Goal: Find specific page/section: Find specific page/section

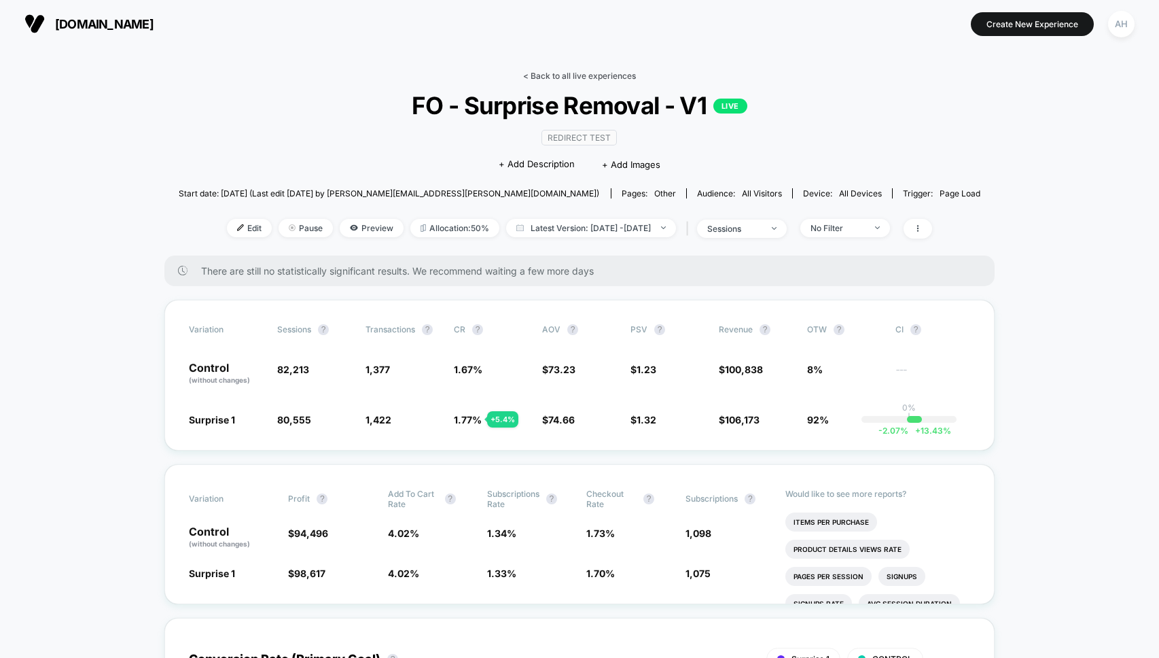
click at [547, 78] on link "< Back to all live experiences" at bounding box center [579, 76] width 113 height 10
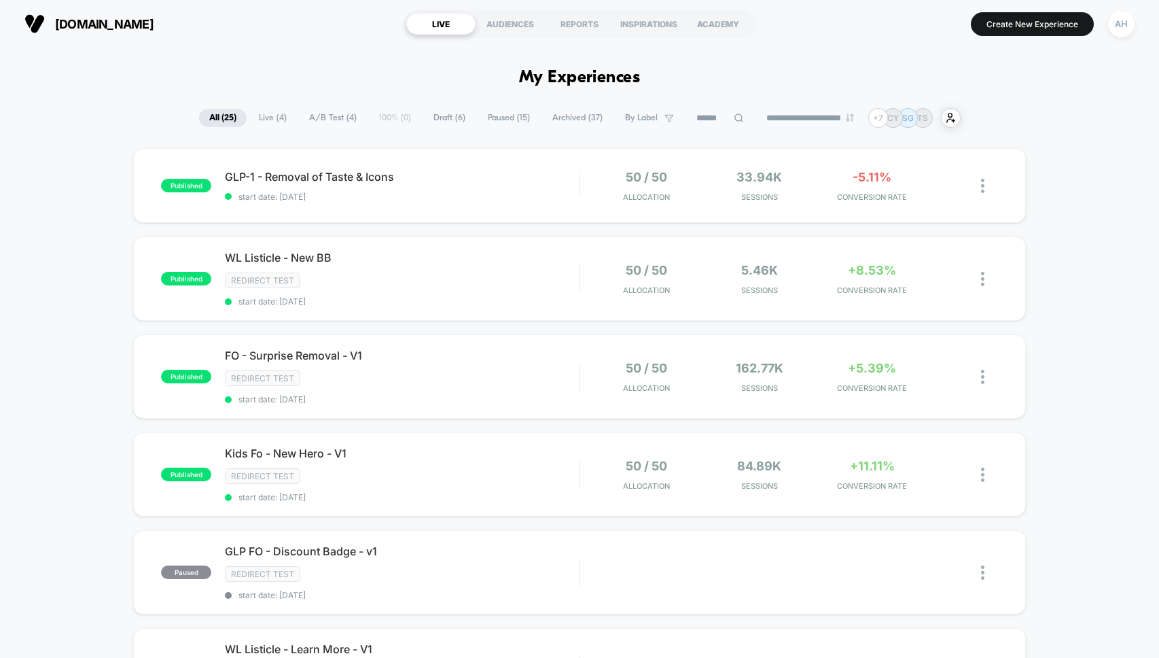
click at [550, 122] on span "Archived ( 37 )" at bounding box center [577, 118] width 71 height 18
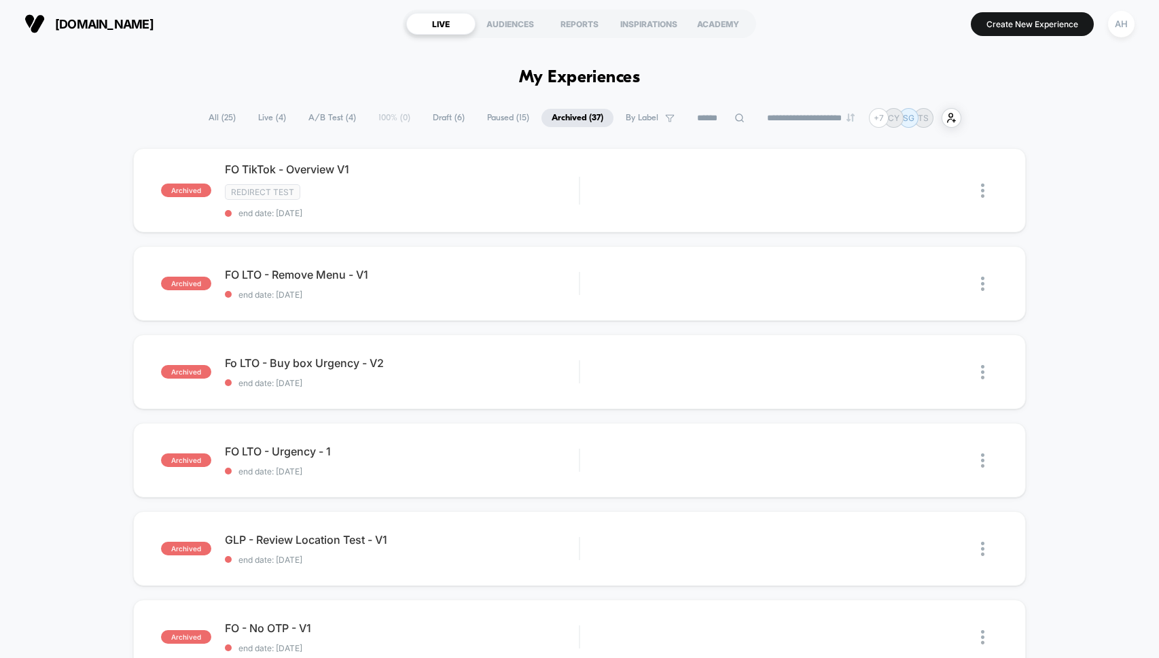
click at [204, 124] on span "All ( 25 )" at bounding box center [222, 118] width 48 height 18
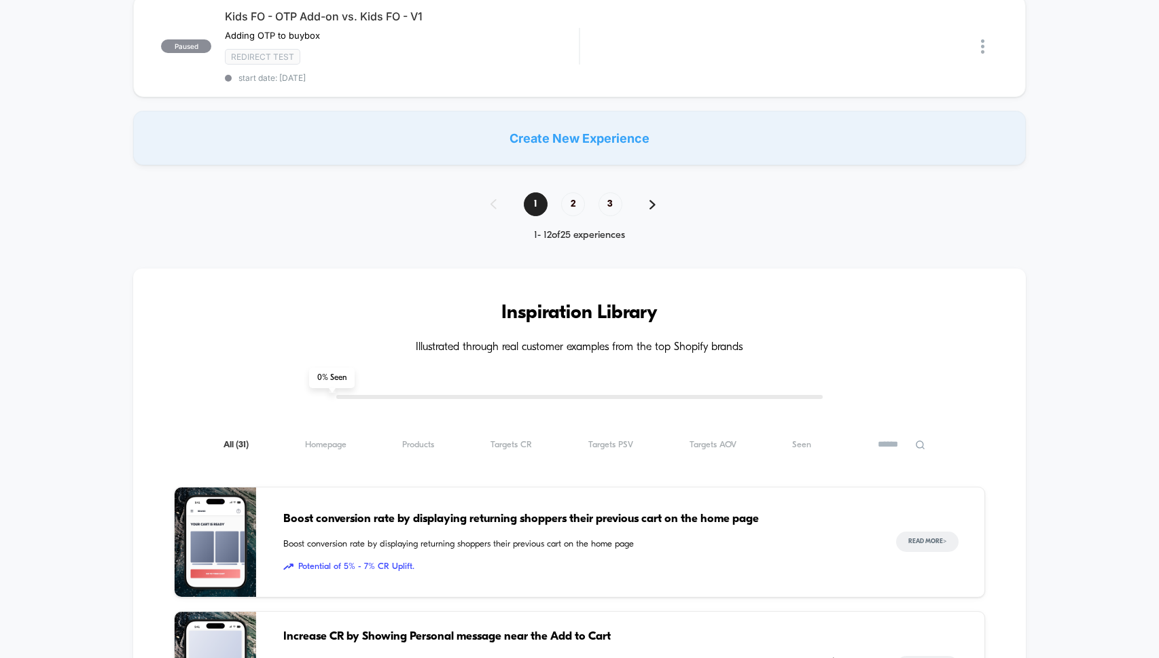
scroll to position [940, 0]
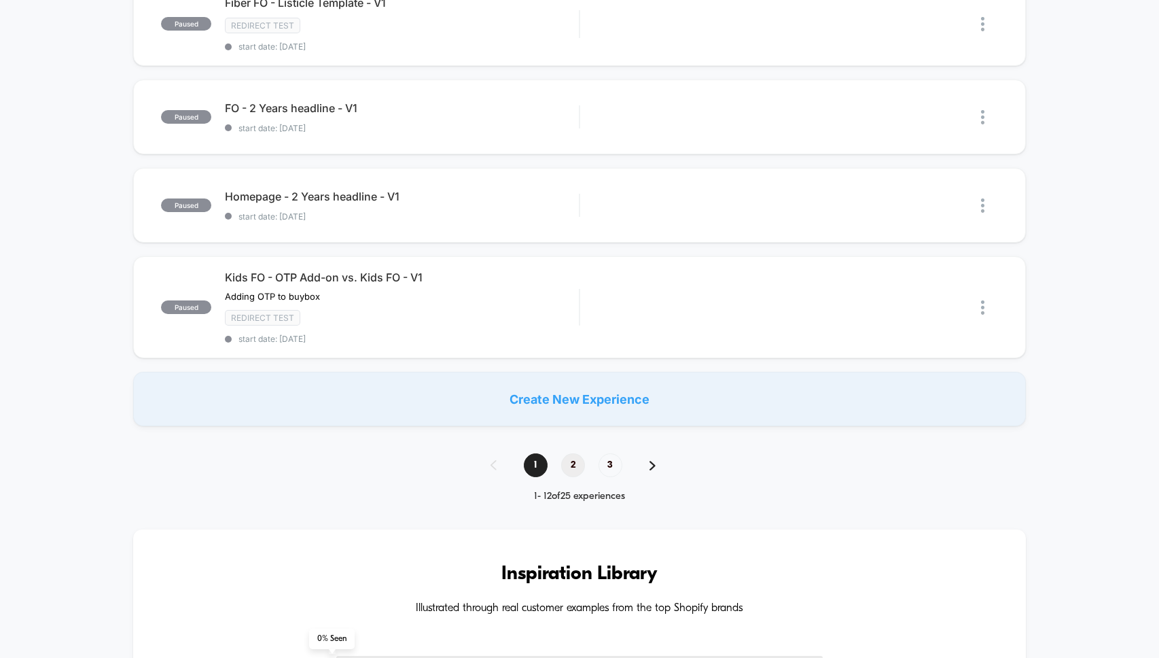
click at [576, 467] on span "2" at bounding box center [573, 465] width 24 height 24
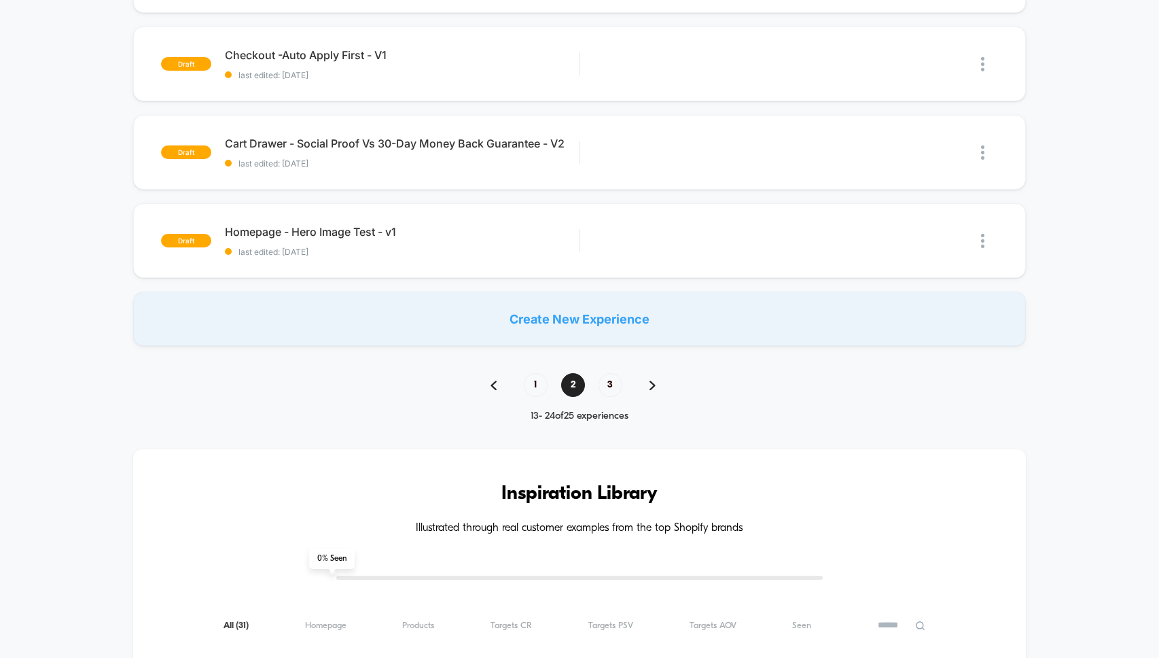
scroll to position [1025, 0]
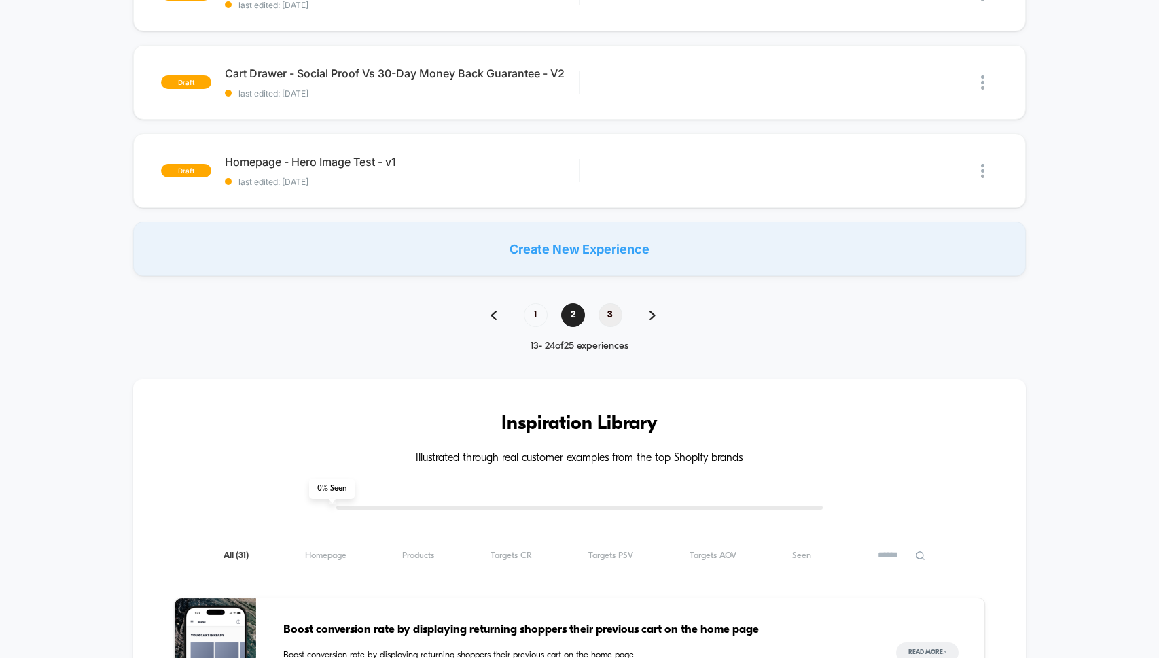
click at [621, 314] on span "3" at bounding box center [611, 315] width 24 height 24
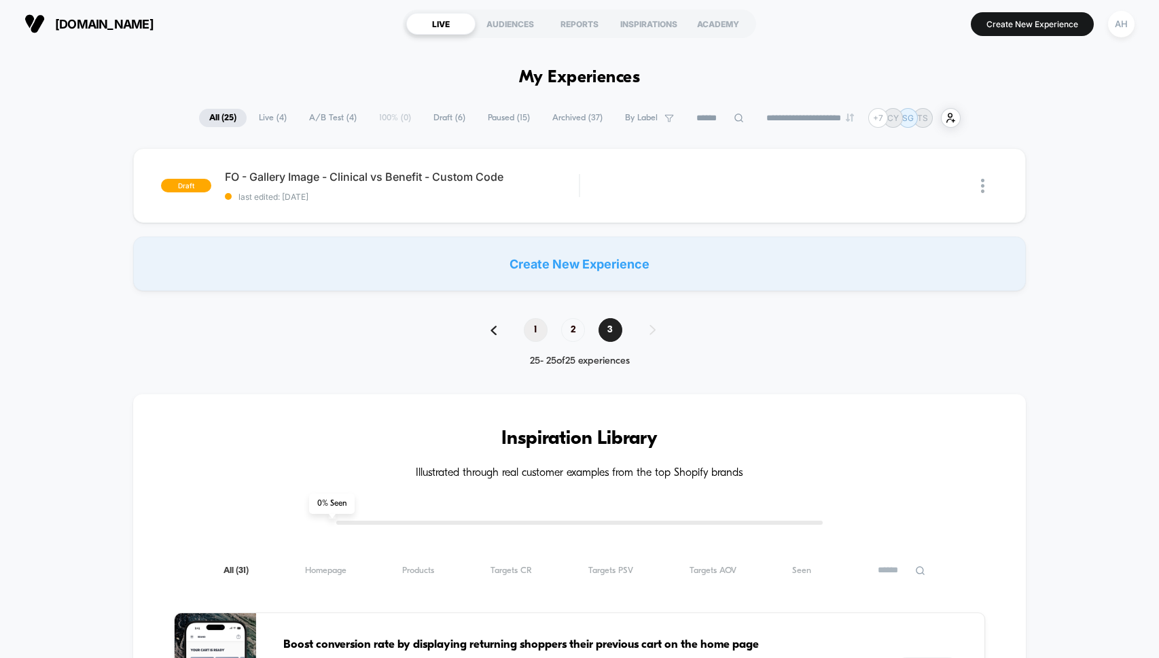
click at [529, 330] on span "1" at bounding box center [536, 330] width 24 height 24
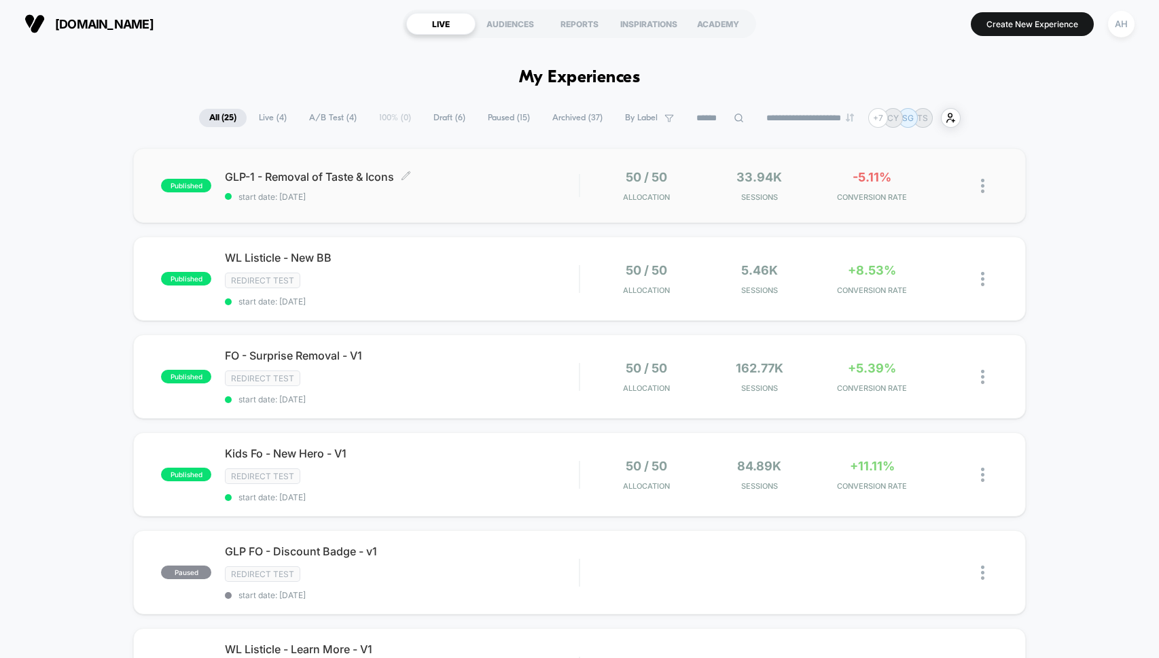
click at [522, 193] on span "start date: [DATE]" at bounding box center [402, 197] width 354 height 10
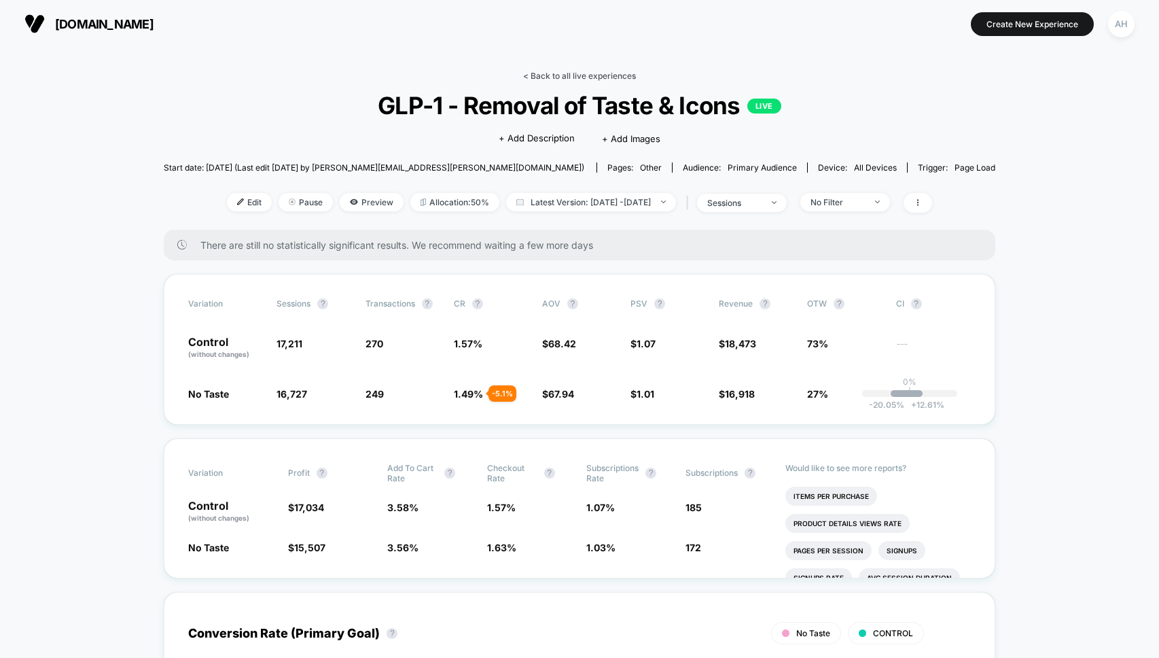
click at [561, 71] on link "< Back to all live experiences" at bounding box center [579, 76] width 113 height 10
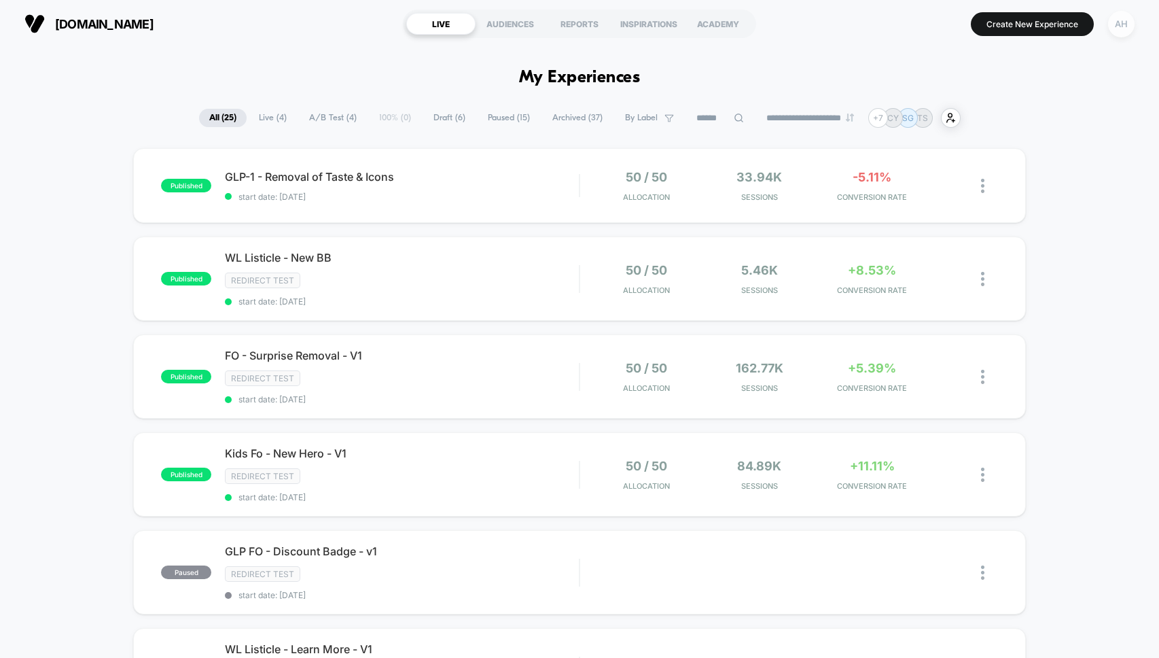
click at [1122, 29] on div "AH" at bounding box center [1121, 24] width 26 height 26
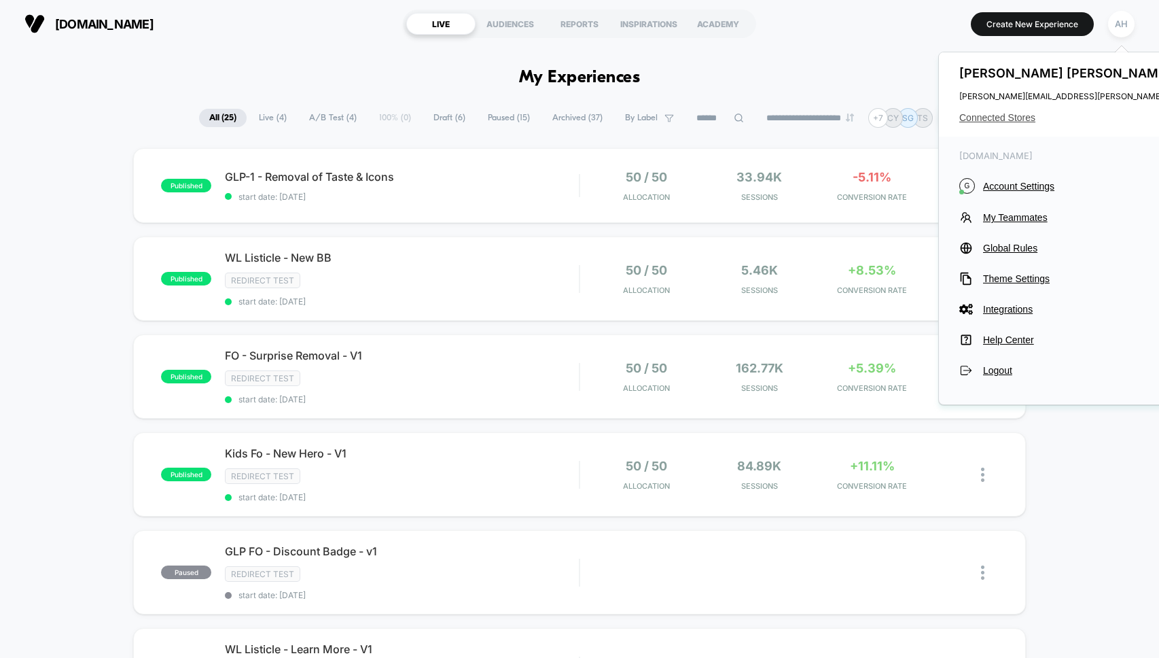
click at [989, 113] on span "Connected Stores" at bounding box center [1094, 117] width 270 height 11
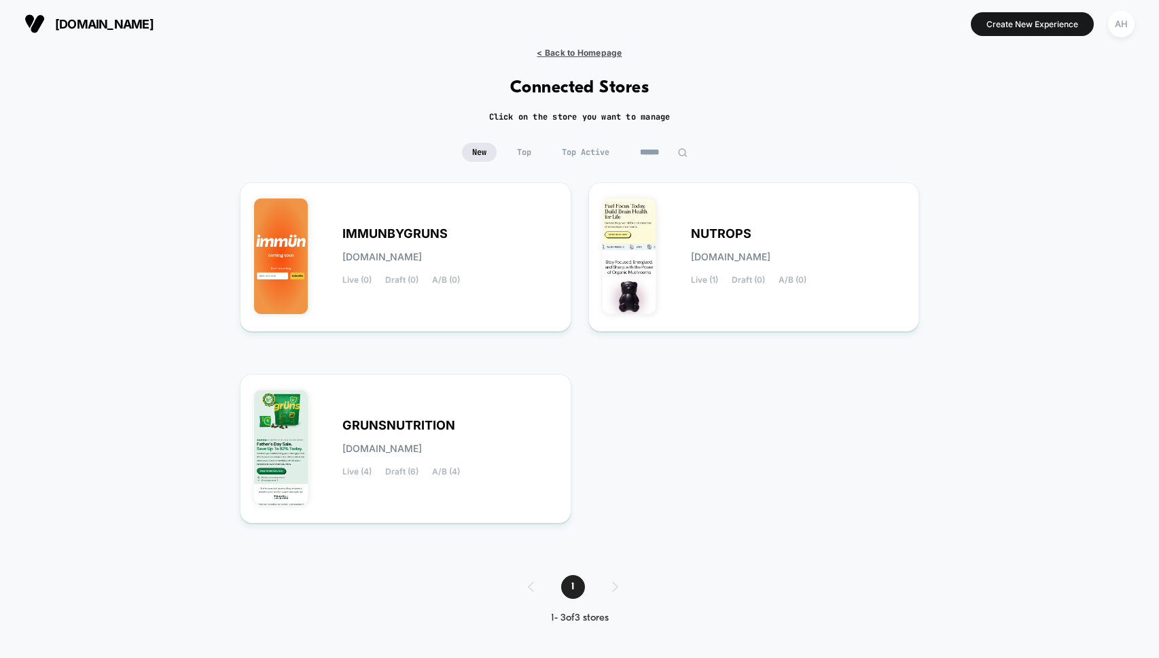
click at [607, 51] on span "< Back to Homepage" at bounding box center [579, 53] width 85 height 10
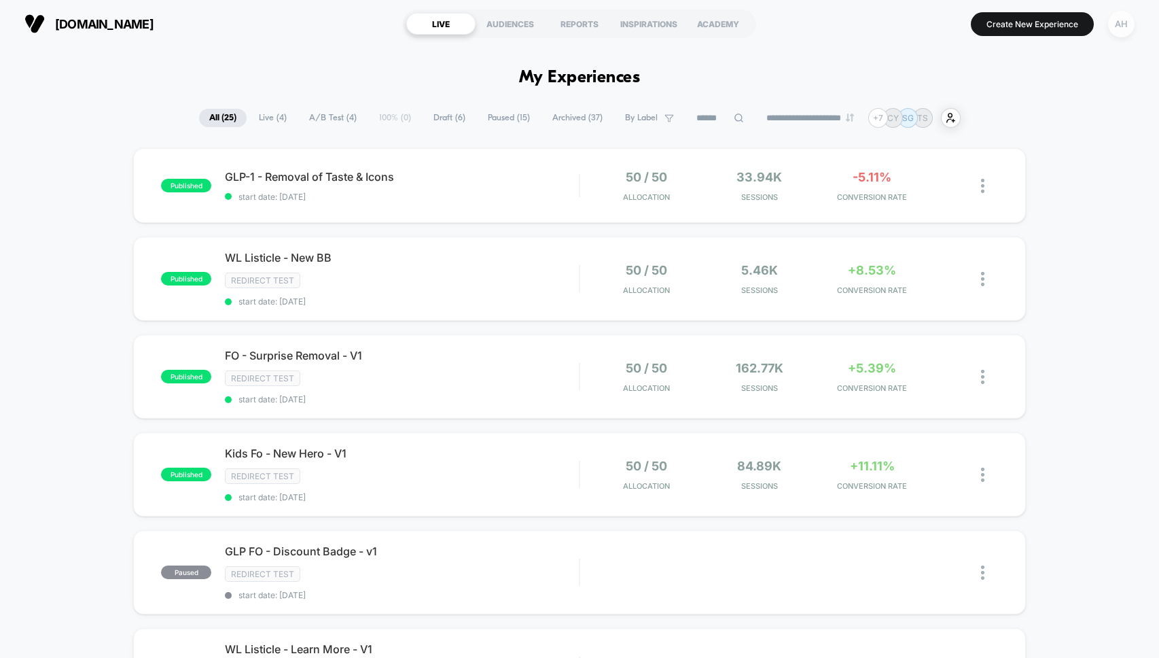
click at [1117, 28] on div "AH" at bounding box center [1121, 24] width 26 height 26
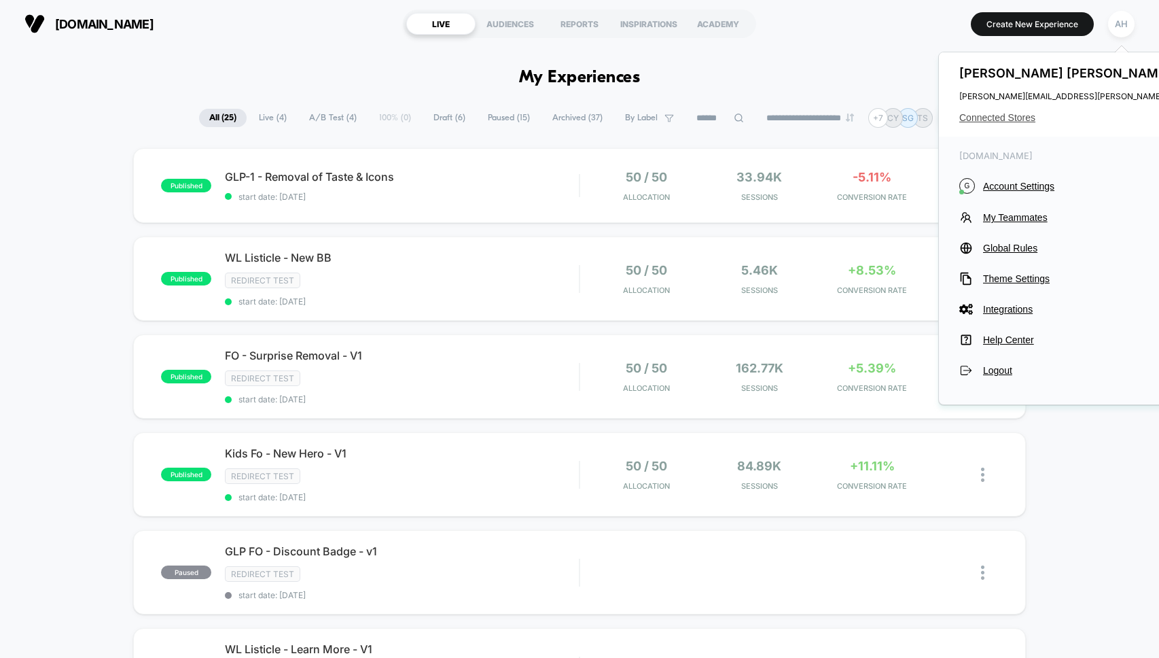
click at [1008, 120] on span "Connected Stores" at bounding box center [1094, 117] width 270 height 11
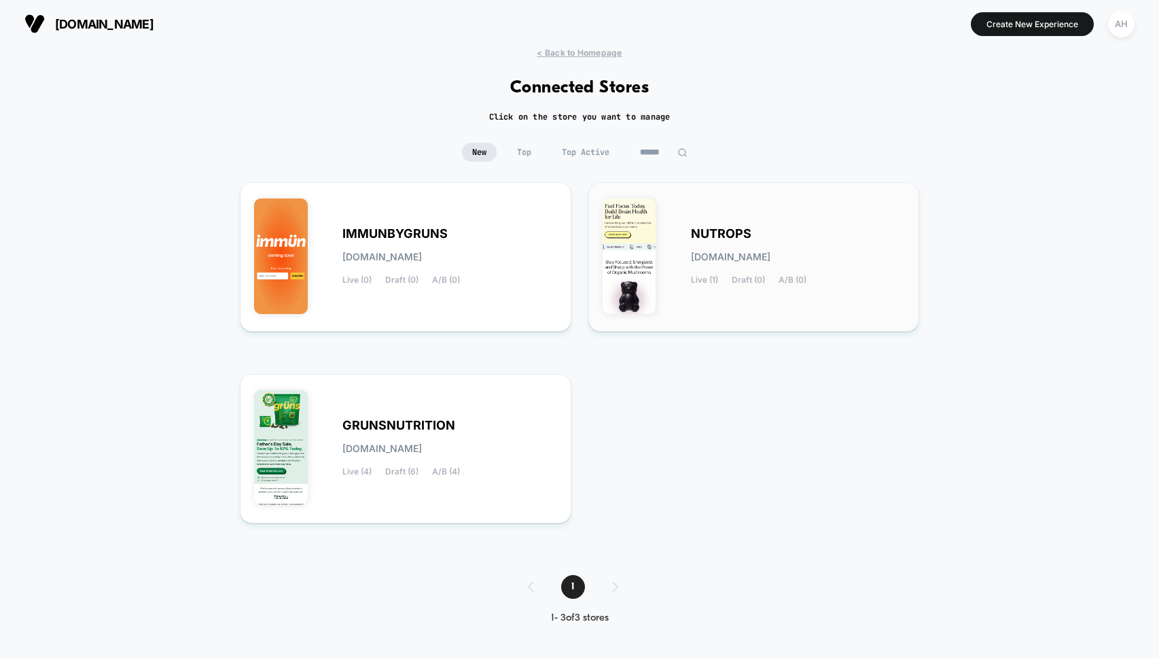
click at [757, 235] on div "NUTROPS [DOMAIN_NAME] Live (1) Draft (0) A/B (0)" at bounding box center [798, 257] width 215 height 56
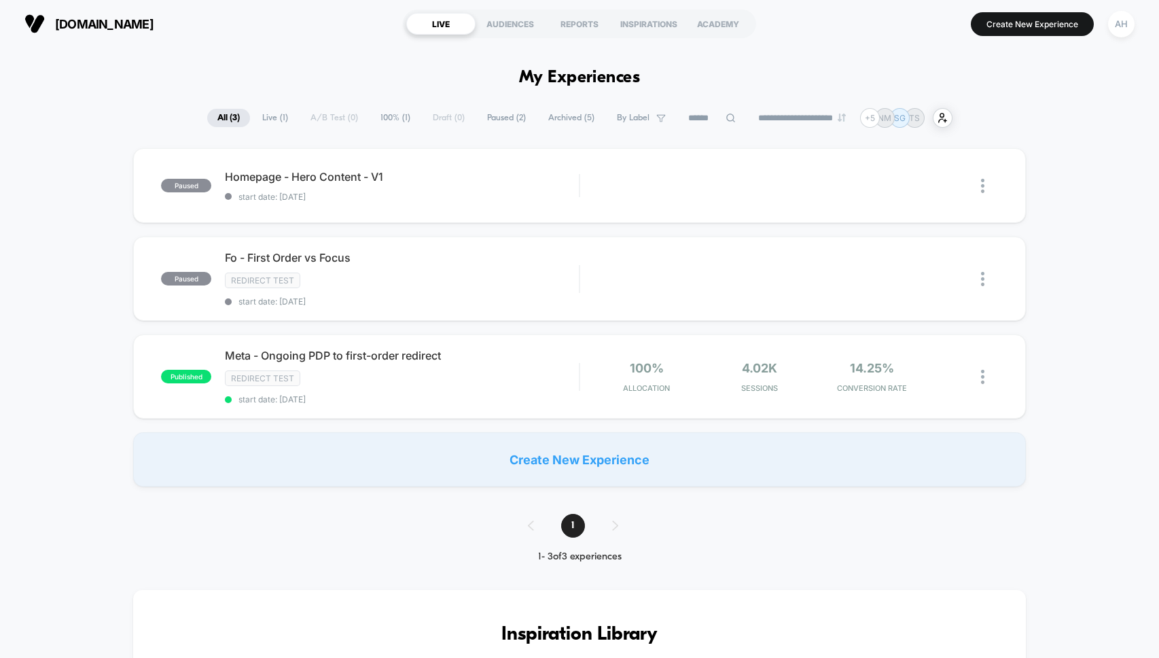
click at [558, 120] on span "Archived ( 5 )" at bounding box center [571, 118] width 67 height 18
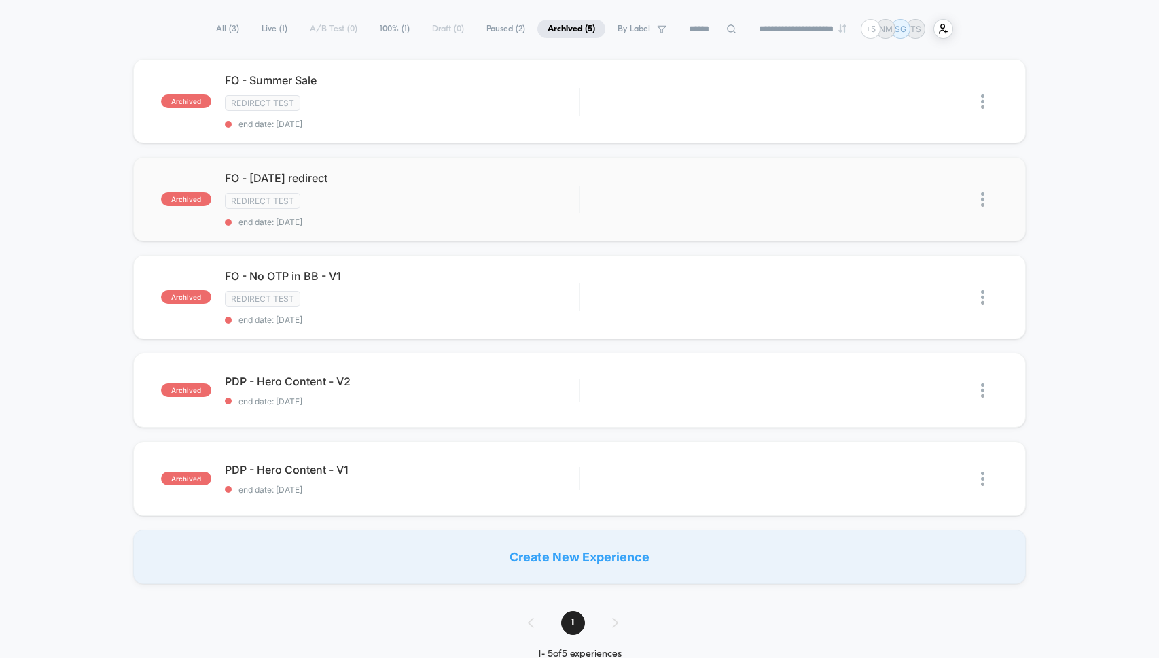
scroll to position [12, 0]
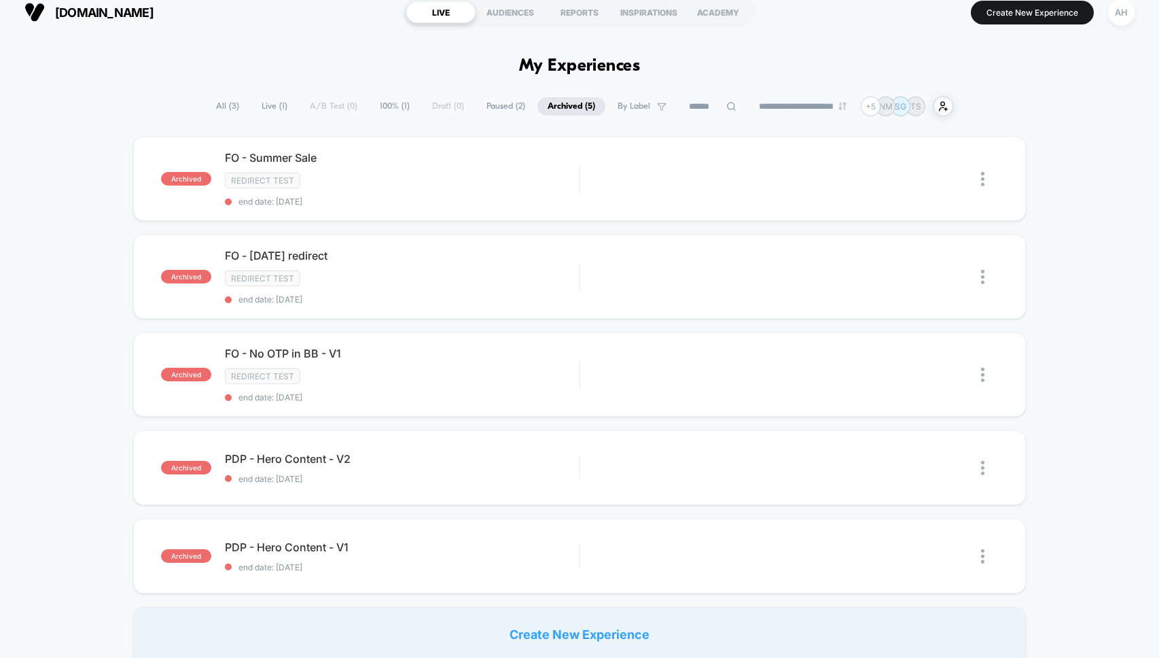
click at [502, 103] on span "Paused ( 2 )" at bounding box center [505, 106] width 59 height 18
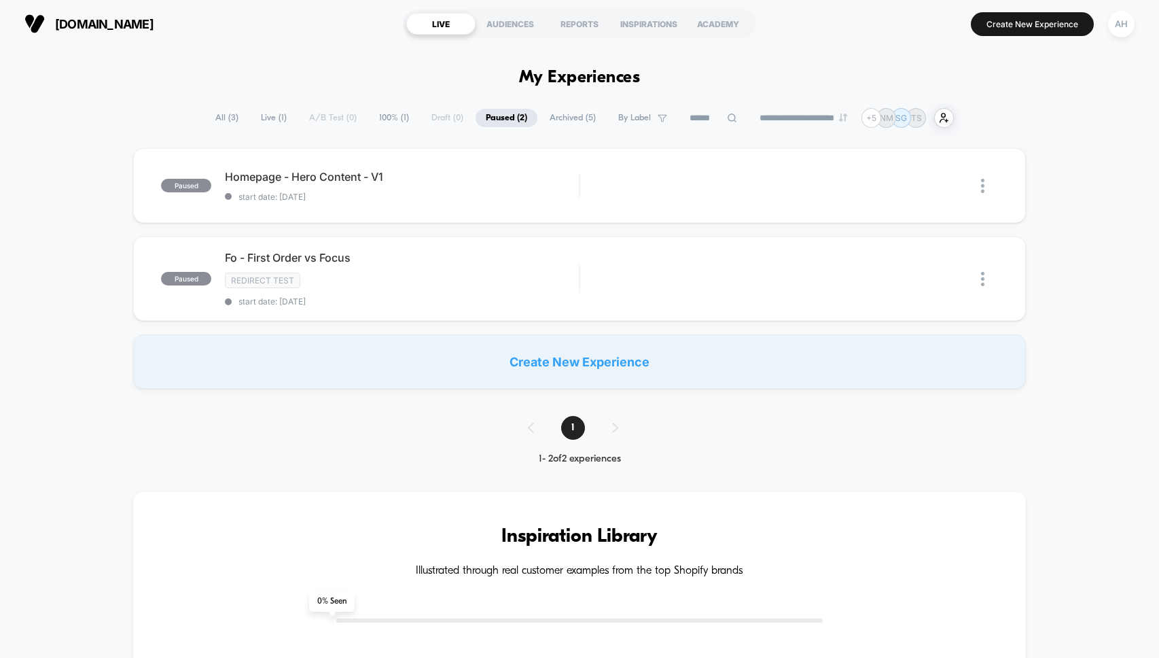
click at [539, 118] on span "Archived ( 5 )" at bounding box center [572, 118] width 67 height 18
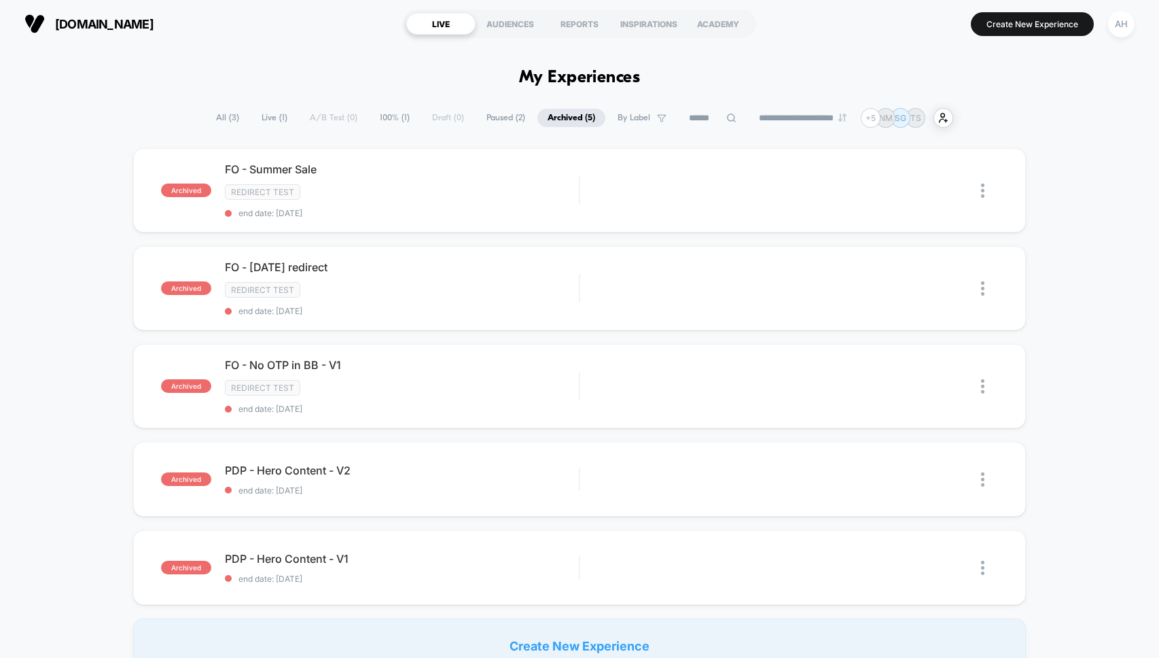
click at [253, 118] on span "Live ( 1 )" at bounding box center [274, 118] width 46 height 18
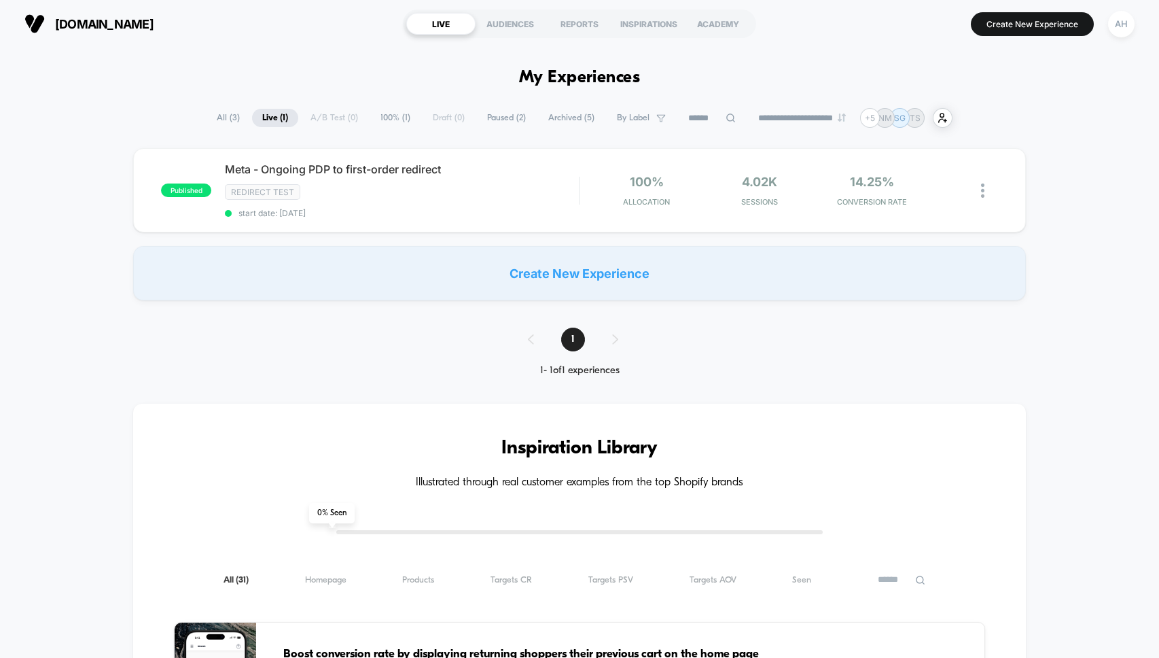
click at [209, 117] on span "All ( 3 )" at bounding box center [228, 118] width 43 height 18
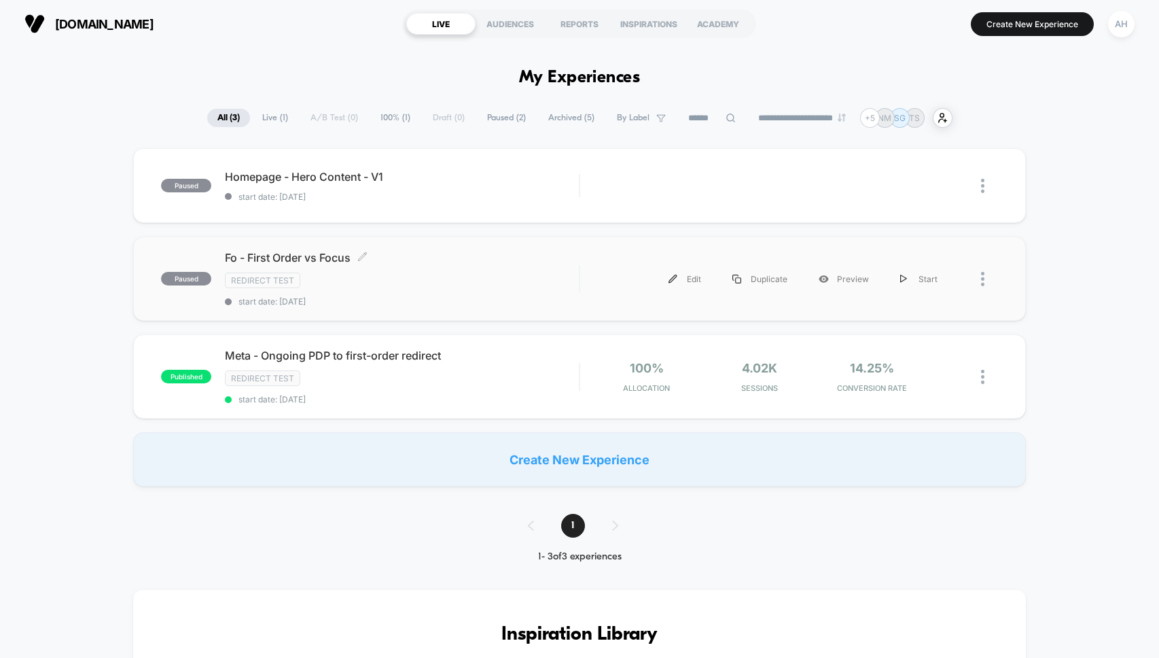
scroll to position [17, 0]
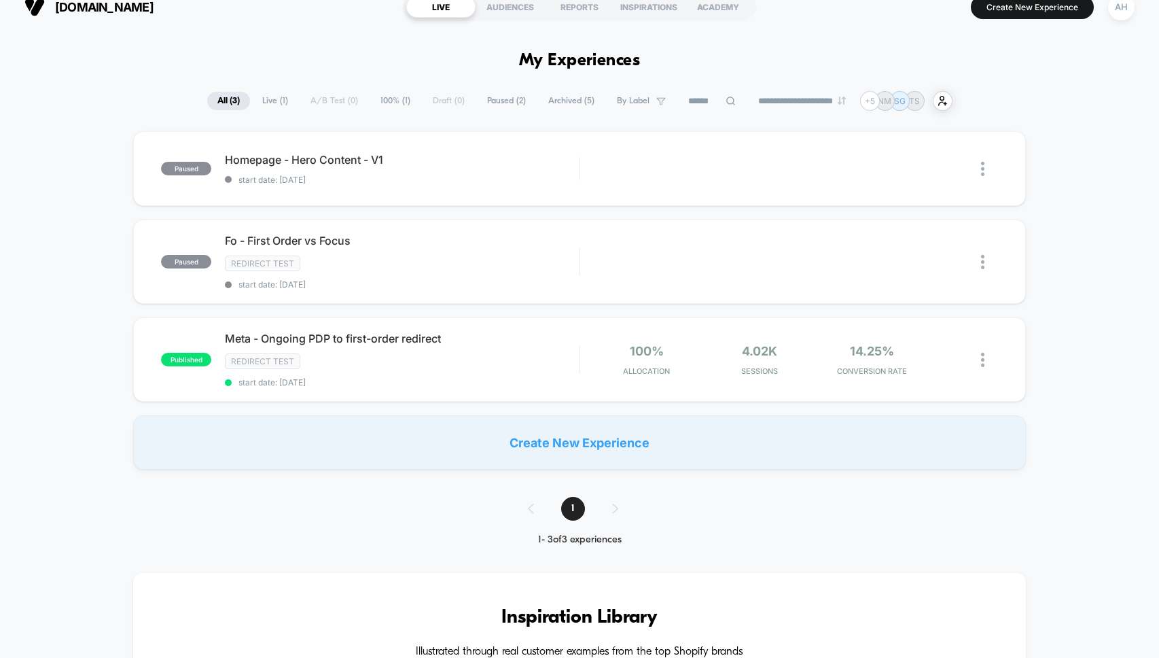
click at [84, 260] on div "paused Homepage - Hero Content - V1 start date: [DATE] Edit Duplicate Preview S…" at bounding box center [579, 300] width 1159 height 338
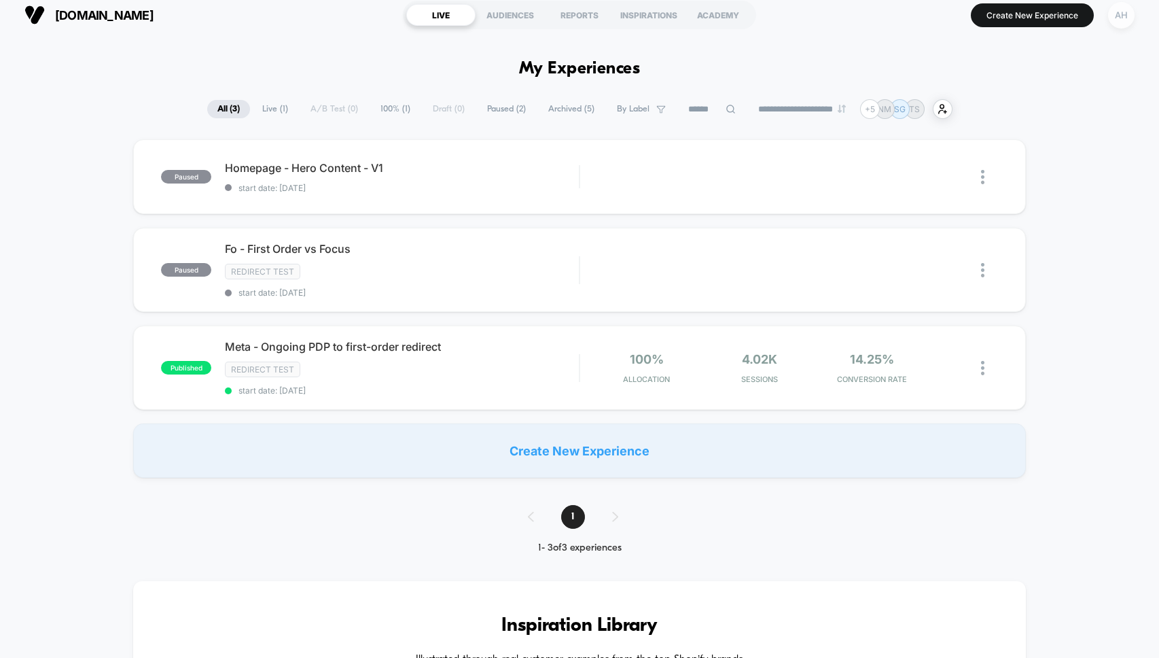
click at [1119, 21] on div "AH" at bounding box center [1121, 15] width 26 height 26
